Goal: Browse casually

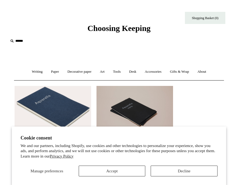
scroll to position [89, 0]
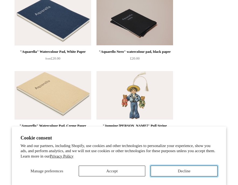
click at [180, 172] on button "Decline" at bounding box center [183, 170] width 67 height 11
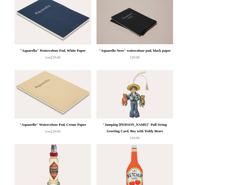
scroll to position [0, 0]
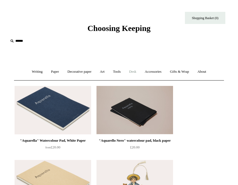
click at [136, 72] on link "Desk +" at bounding box center [132, 72] width 15 height 14
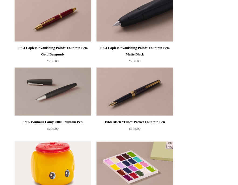
scroll to position [1406, 0]
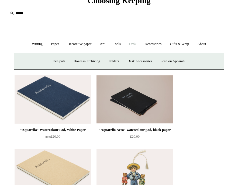
scroll to position [0, 0]
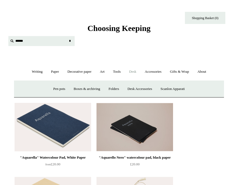
click at [18, 39] on input "text" at bounding box center [41, 41] width 66 height 10
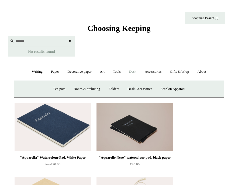
type input "*******"
click at [67, 36] on input "*" at bounding box center [69, 40] width 5 height 9
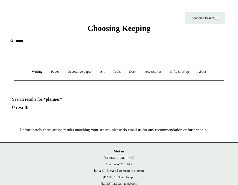
click at [16, 40] on input "text" at bounding box center [41, 41] width 66 height 10
click at [52, 73] on link "Paper +" at bounding box center [55, 72] width 16 height 14
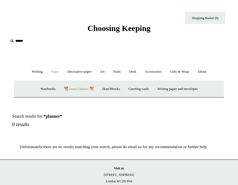
click at [73, 89] on link "📆 Dated Diaries 📆" at bounding box center [78, 89] width 37 height 14
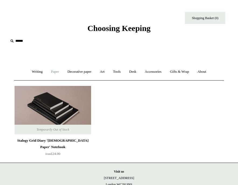
click at [51, 70] on link "Paper +" at bounding box center [55, 72] width 16 height 14
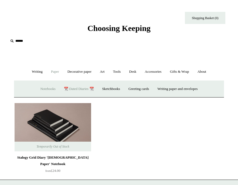
click at [45, 87] on link "Notebooks +" at bounding box center [48, 89] width 23 height 14
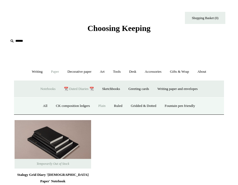
click at [98, 105] on link "Plain" at bounding box center [101, 106] width 15 height 14
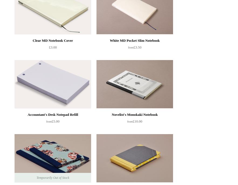
scroll to position [469, 0]
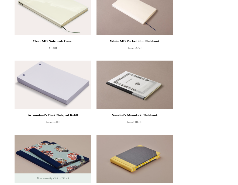
click at [70, 94] on img at bounding box center [53, 85] width 76 height 48
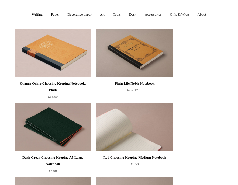
scroll to position [0, 0]
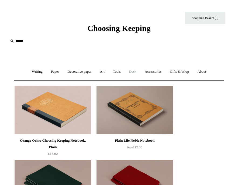
click at [137, 72] on link "Desk +" at bounding box center [132, 72] width 15 height 14
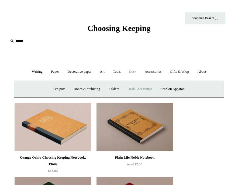
click at [148, 90] on link "Desk Accessories" at bounding box center [140, 89] width 32 height 14
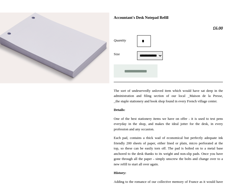
scroll to position [76, 0]
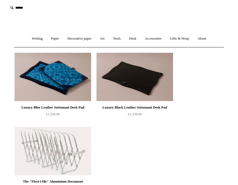
scroll to position [32, 0]
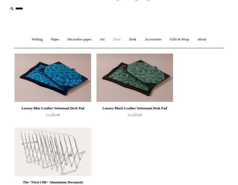
click at [118, 40] on link "Tools +" at bounding box center [116, 39] width 15 height 14
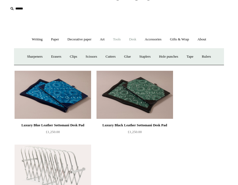
click at [135, 38] on link "Desk +" at bounding box center [132, 39] width 15 height 14
click at [89, 58] on link "Boxes & archiving" at bounding box center [87, 57] width 34 height 14
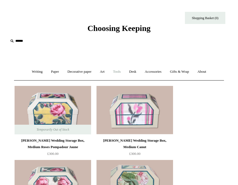
click at [117, 70] on link "Tools +" at bounding box center [116, 72] width 15 height 14
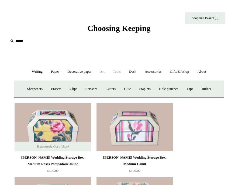
click at [101, 70] on link "Art +" at bounding box center [102, 72] width 12 height 14
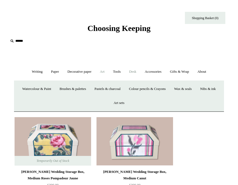
click at [140, 71] on link "Desk +" at bounding box center [132, 72] width 15 height 14
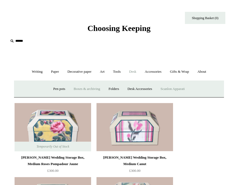
click at [177, 89] on link "Scanlon Apparati" at bounding box center [173, 89] width 32 height 14
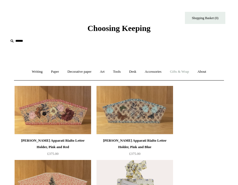
click at [179, 68] on link "Gifts & Wrap +" at bounding box center [179, 72] width 27 height 14
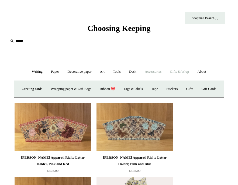
click at [157, 71] on link "Accessories +" at bounding box center [153, 72] width 24 height 14
click at [165, 89] on link "Books" at bounding box center [157, 89] width 16 height 14
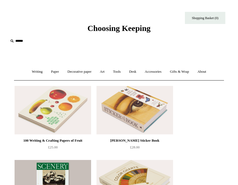
click at [61, 121] on img at bounding box center [53, 110] width 76 height 48
click at [74, 72] on link "Decorative paper +" at bounding box center [79, 72] width 31 height 14
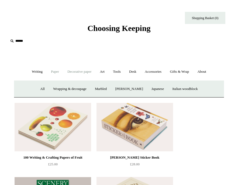
click at [54, 72] on link "Paper +" at bounding box center [55, 72] width 16 height 14
click at [110, 89] on link "Sketchbooks +" at bounding box center [110, 89] width 25 height 14
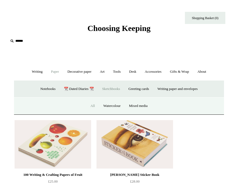
click at [92, 107] on link "All" at bounding box center [92, 106] width 12 height 14
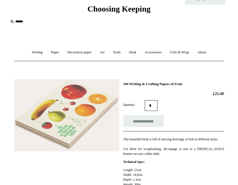
scroll to position [20, 0]
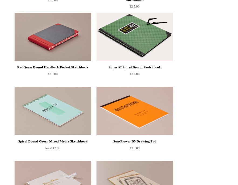
scroll to position [636, 0]
